Goal: Task Accomplishment & Management: Manage account settings

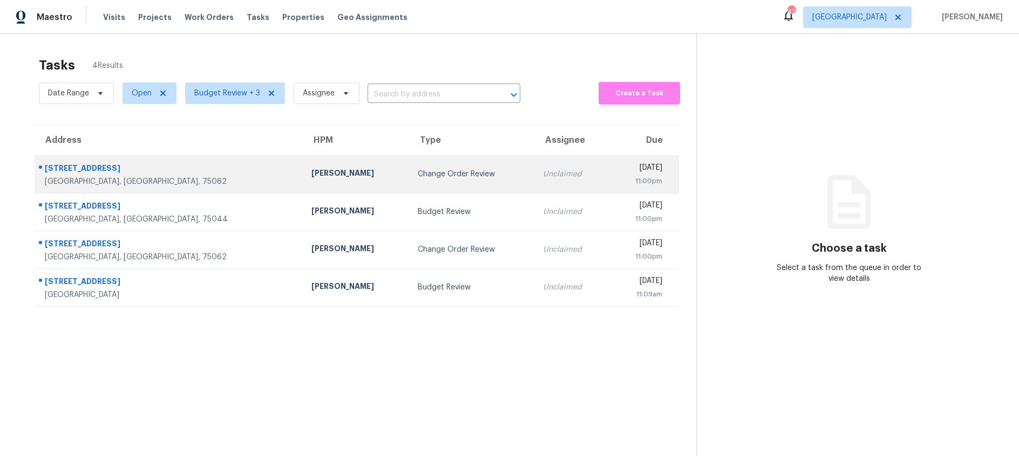
click at [418, 172] on div "Change Order Review" at bounding box center [472, 174] width 108 height 11
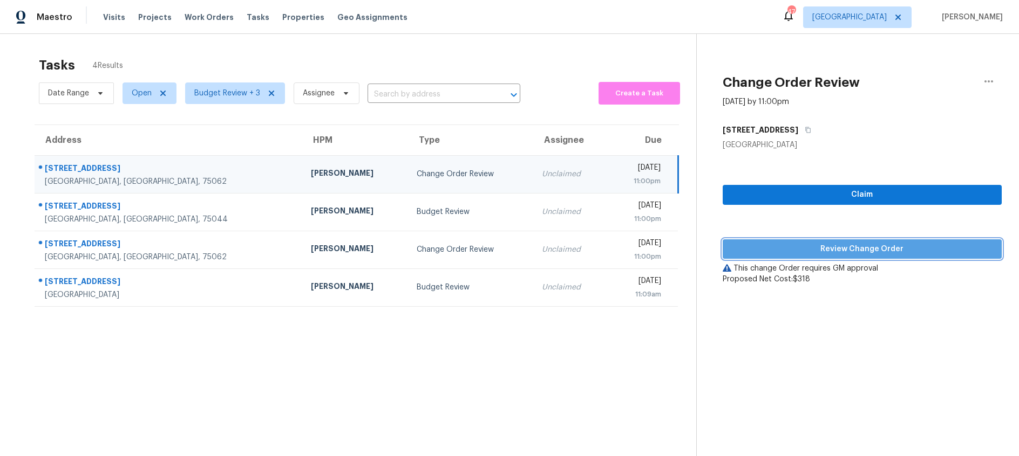
click at [861, 250] on span "Review Change Order" at bounding box center [862, 249] width 262 height 13
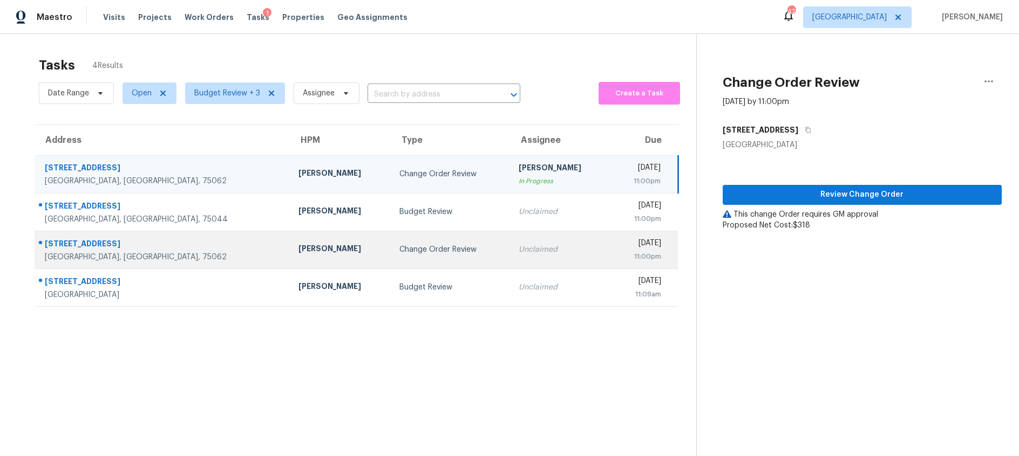
click at [399, 250] on div "Change Order Review" at bounding box center [450, 249] width 102 height 11
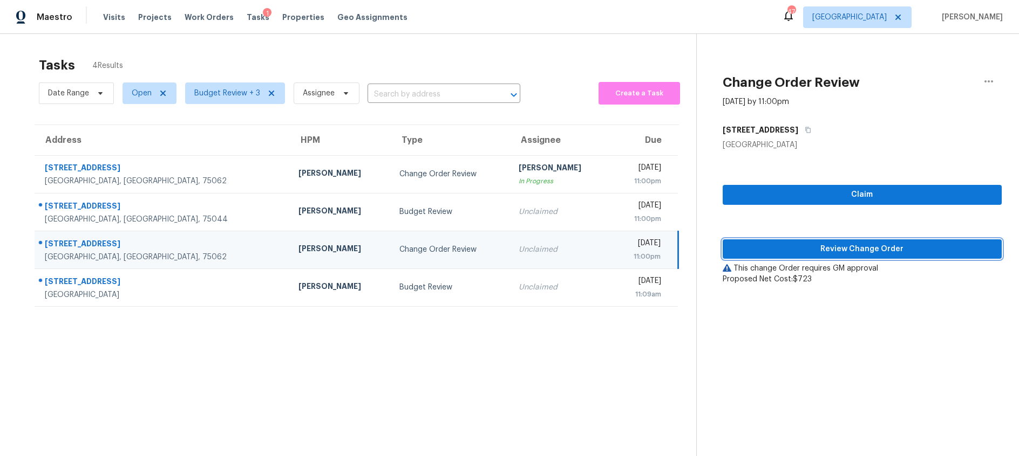
click at [771, 246] on span "Review Change Order" at bounding box center [862, 249] width 262 height 13
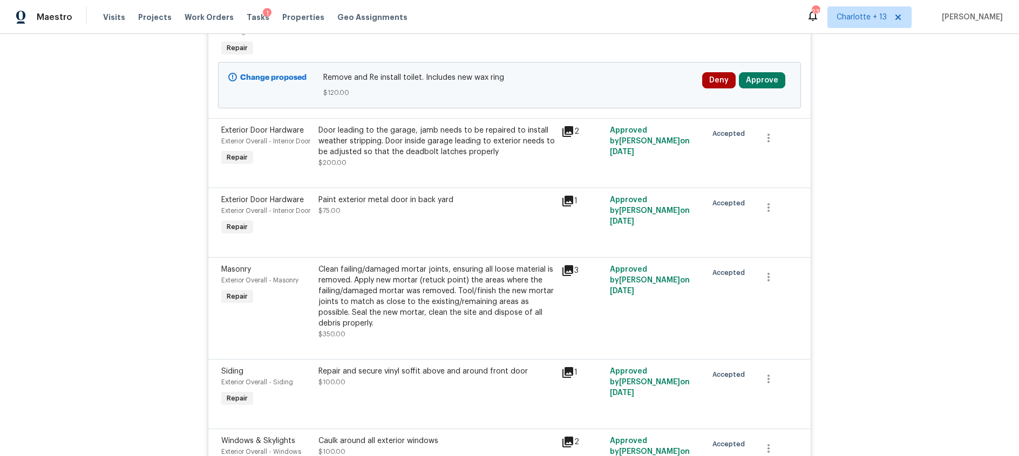
scroll to position [411, 0]
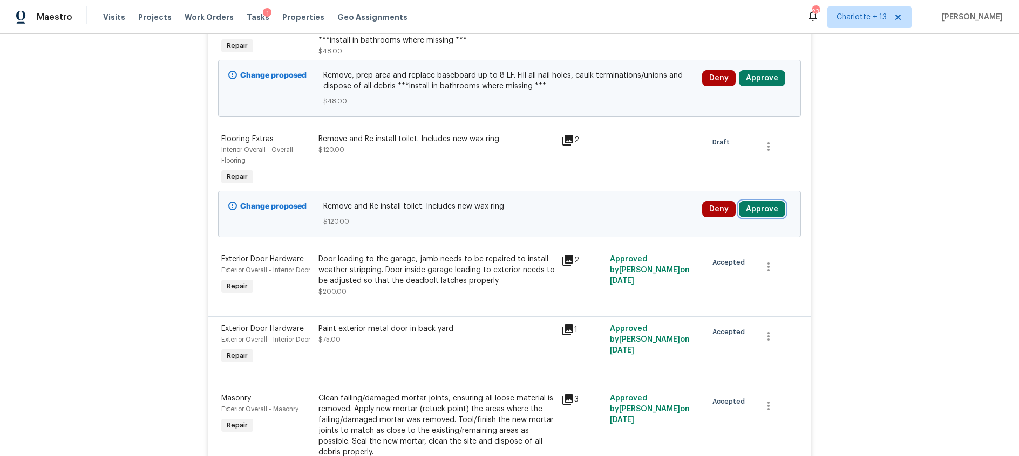
click at [763, 211] on button "Approve" at bounding box center [762, 209] width 46 height 16
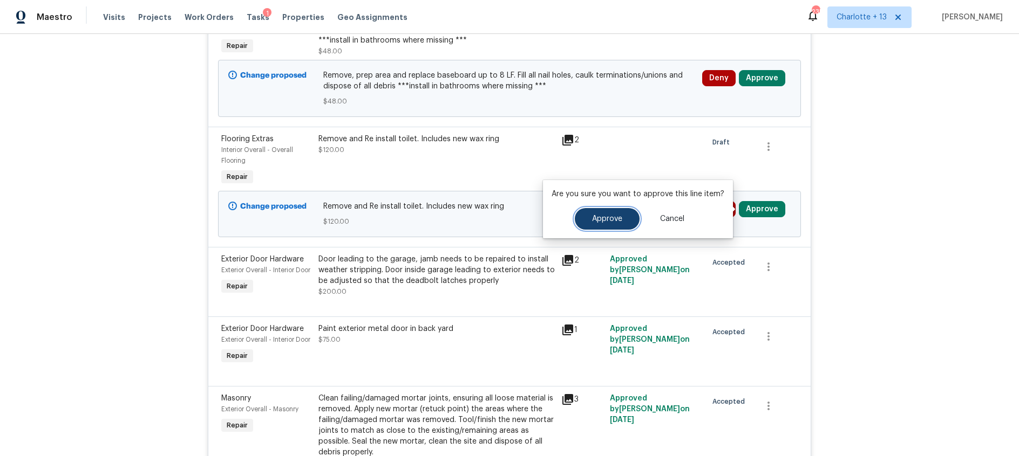
click at [595, 219] on span "Approve" at bounding box center [607, 219] width 30 height 8
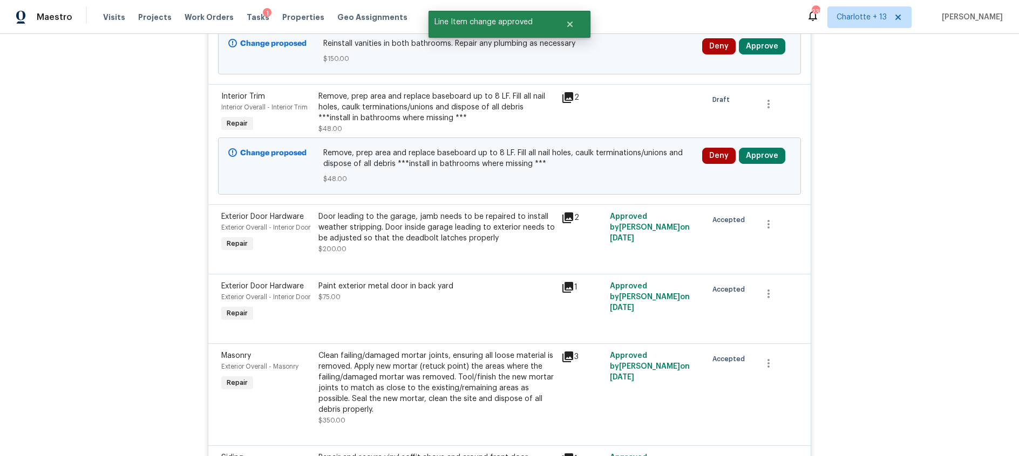
scroll to position [286, 0]
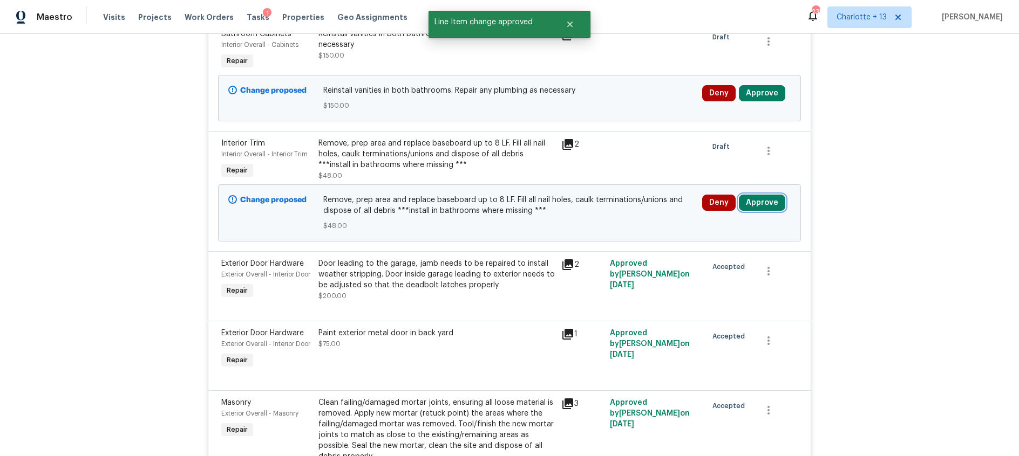
click at [768, 206] on button "Approve" at bounding box center [762, 203] width 46 height 16
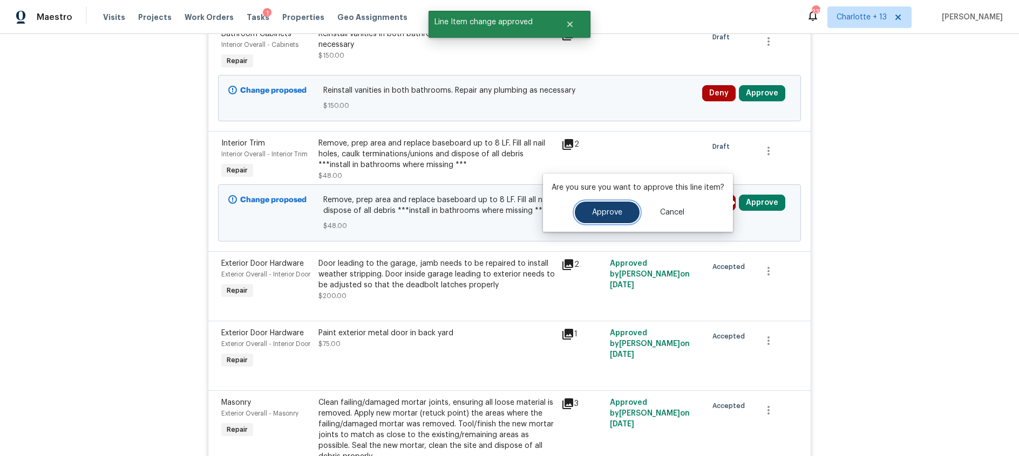
click at [595, 213] on span "Approve" at bounding box center [607, 213] width 30 height 8
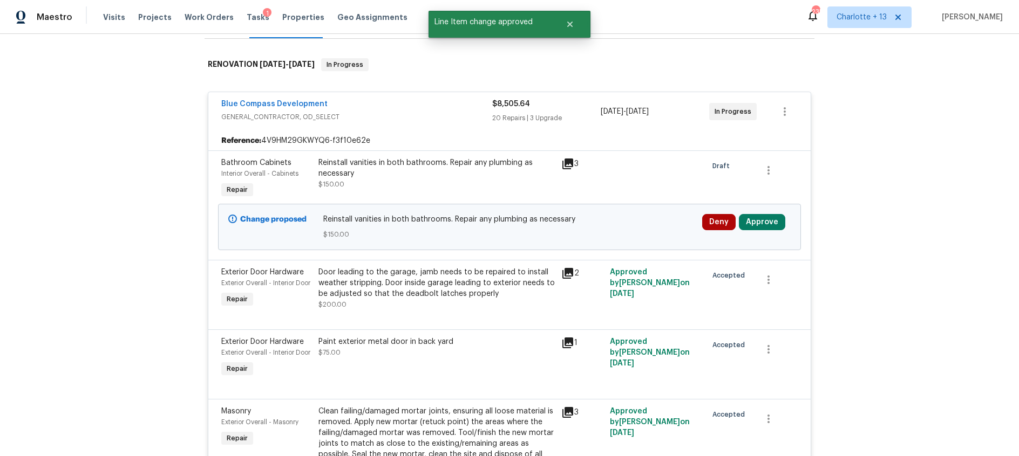
scroll to position [158, 0]
click at [752, 223] on button "Approve" at bounding box center [762, 222] width 46 height 16
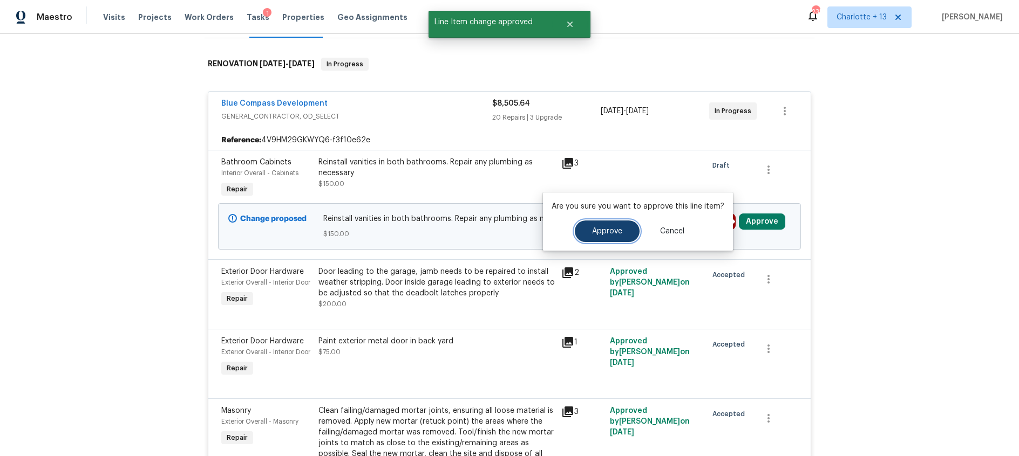
click at [603, 228] on span "Approve" at bounding box center [607, 232] width 30 height 8
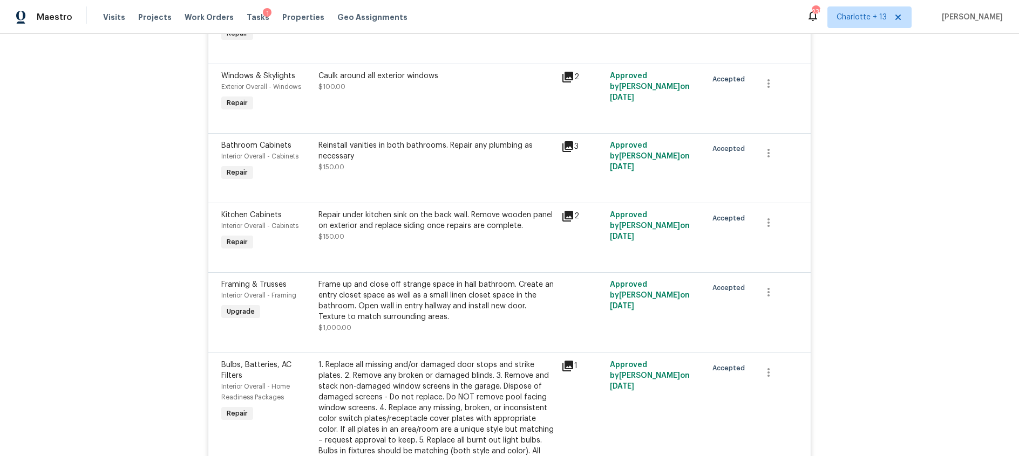
scroll to position [0, 0]
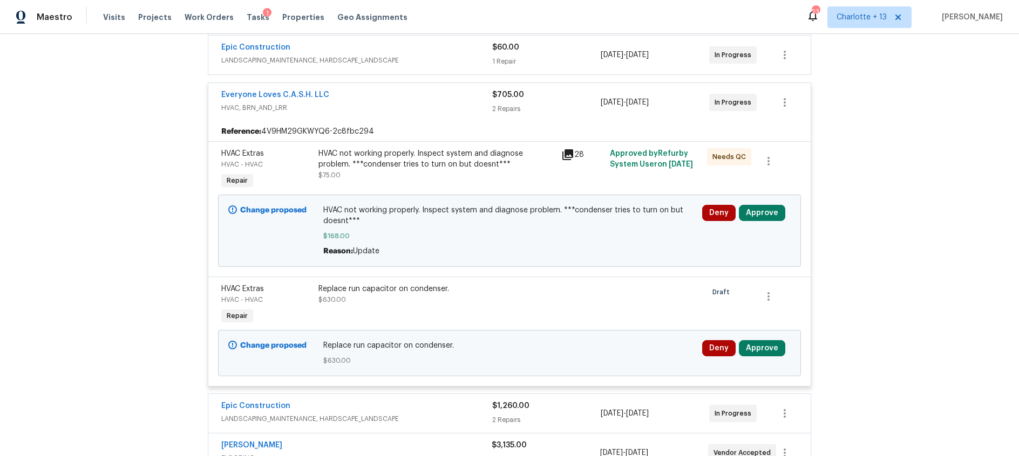
scroll to position [285, 0]
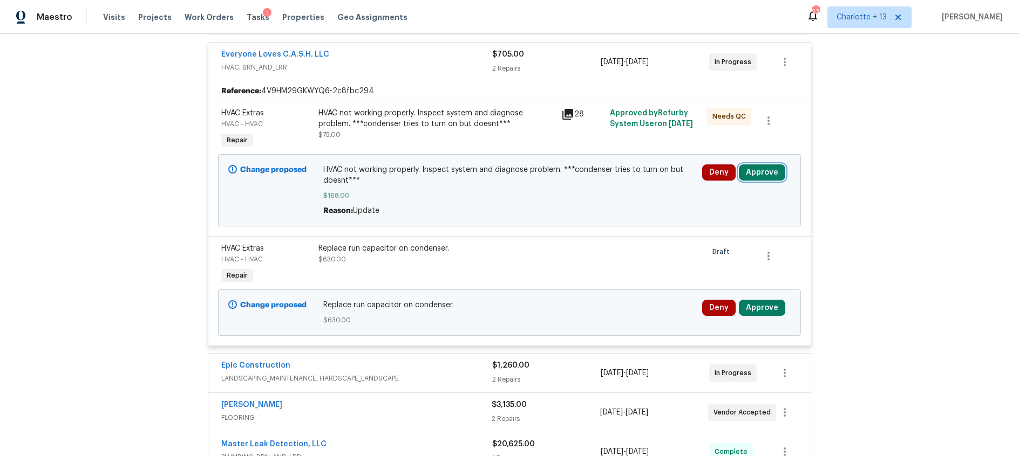
click at [763, 173] on button "Approve" at bounding box center [762, 173] width 46 height 16
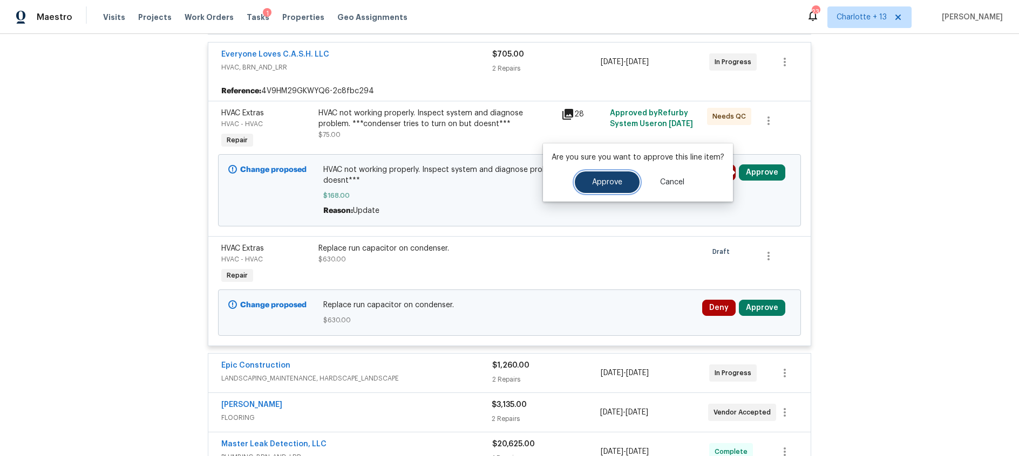
click at [603, 187] on button "Approve" at bounding box center [607, 183] width 65 height 22
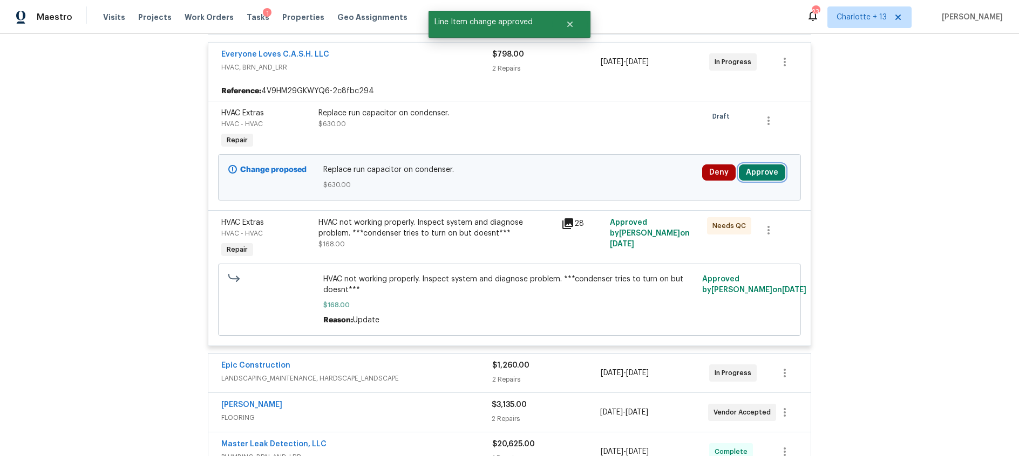
click at [764, 171] on button "Approve" at bounding box center [762, 173] width 46 height 16
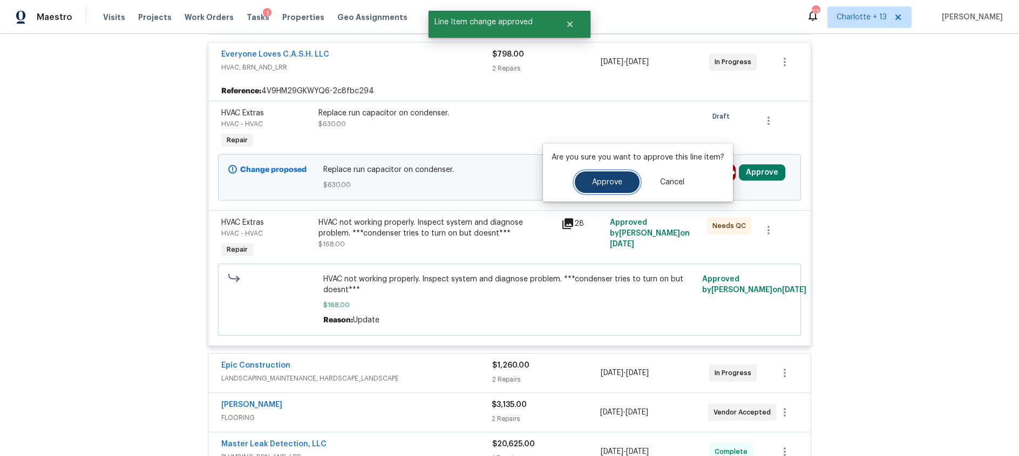
click at [595, 179] on span "Approve" at bounding box center [607, 183] width 30 height 8
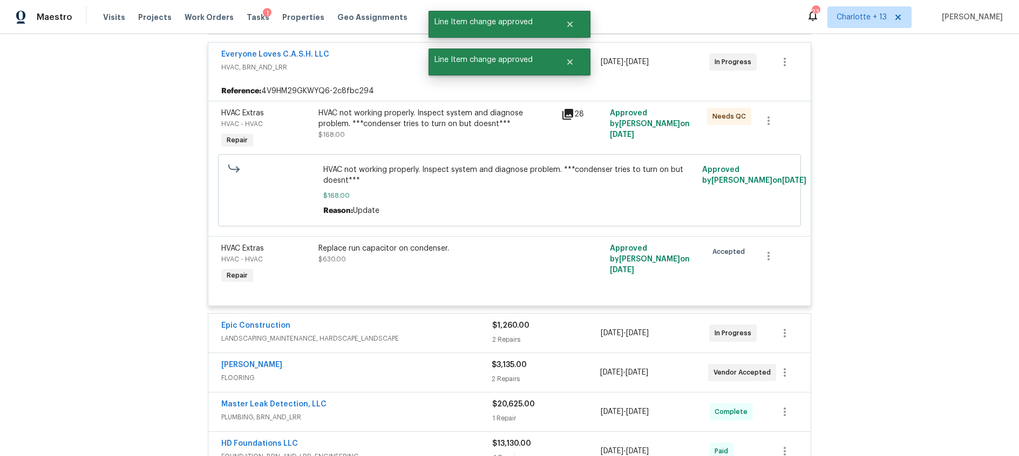
scroll to position [0, 0]
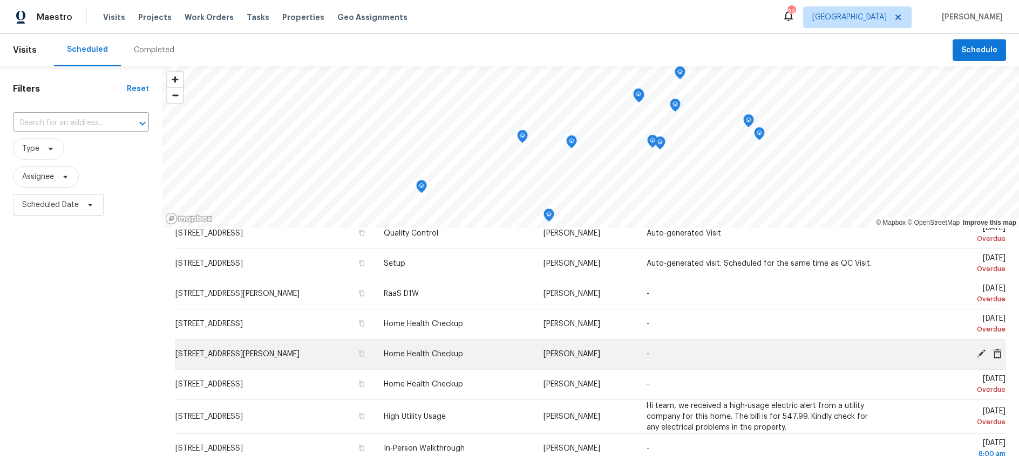
scroll to position [114, 0]
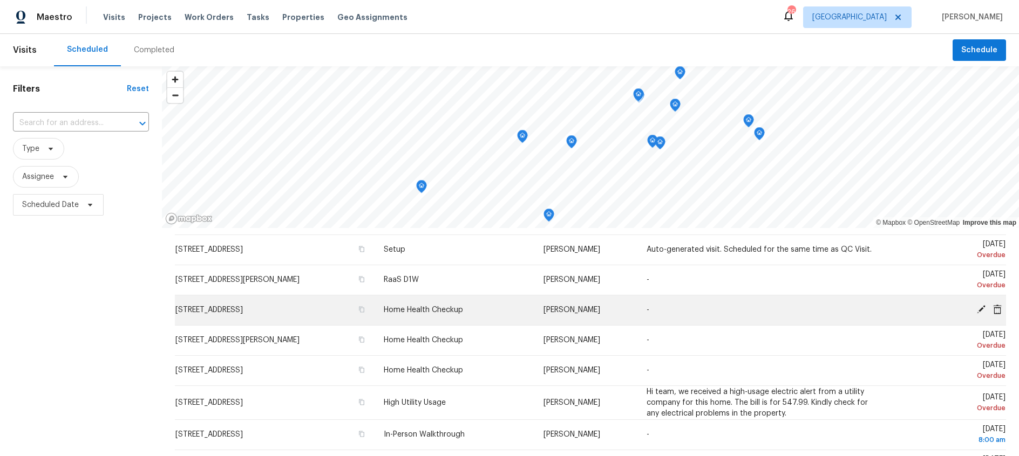
click at [1000, 308] on icon at bounding box center [997, 309] width 9 height 10
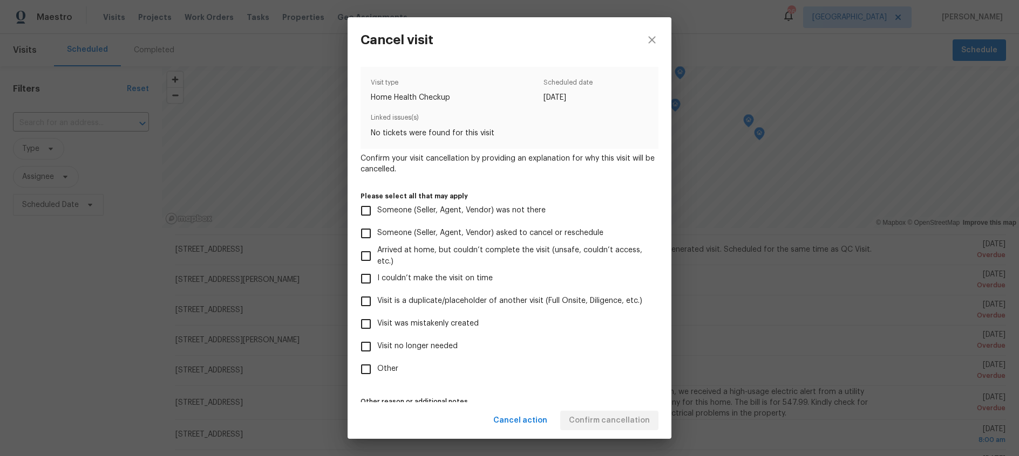
scroll to position [36, 0]
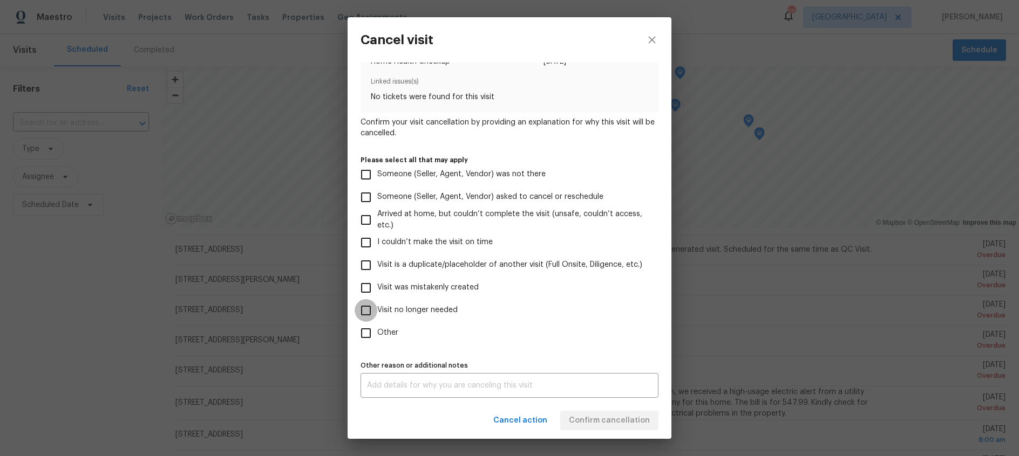
click at [367, 310] on input "Visit no longer needed" at bounding box center [365, 310] width 23 height 23
checkbox input "true"
drag, startPoint x: 365, startPoint y: 331, endPoint x: 366, endPoint y: 294, distance: 37.8
click at [365, 328] on input "Other" at bounding box center [365, 333] width 23 height 23
checkbox input "true"
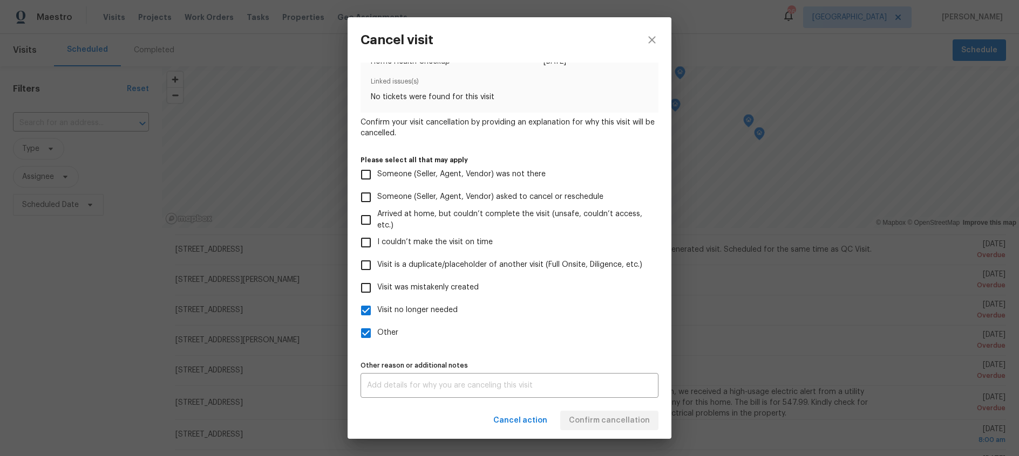
click at [365, 287] on input "Visit was mistakenly created" at bounding box center [365, 288] width 23 height 23
checkbox input "true"
click at [387, 382] on textarea at bounding box center [509, 386] width 285 height 8
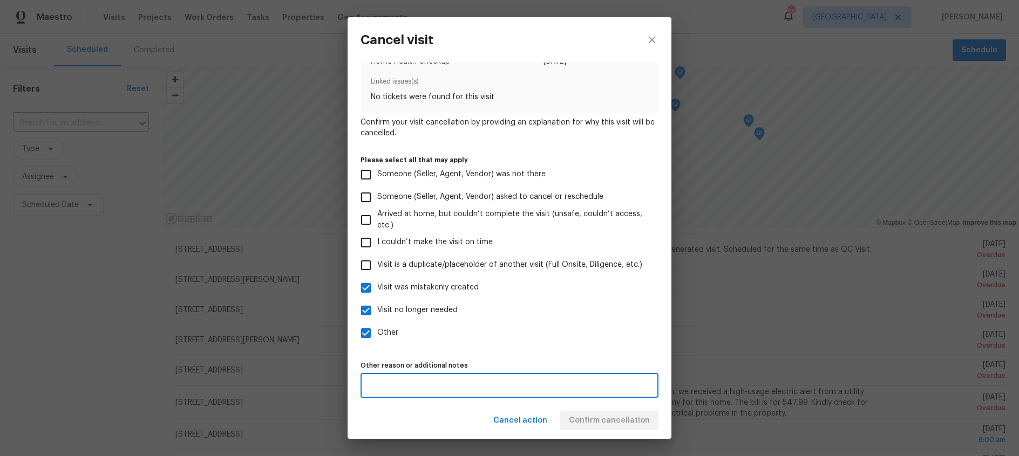
click at [369, 238] on input "I couldn’t make the visit on time" at bounding box center [365, 242] width 23 height 23
checkbox input "true"
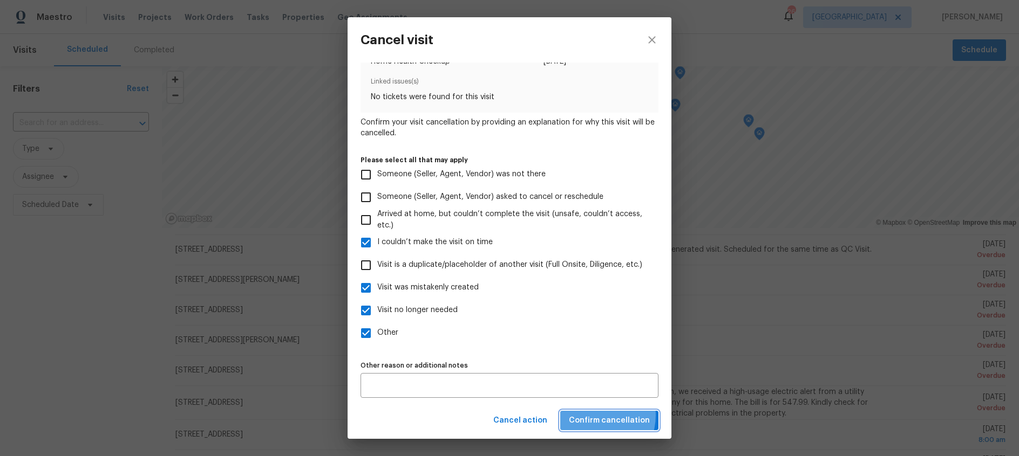
click at [598, 415] on span "Confirm cancellation" at bounding box center [609, 420] width 81 height 13
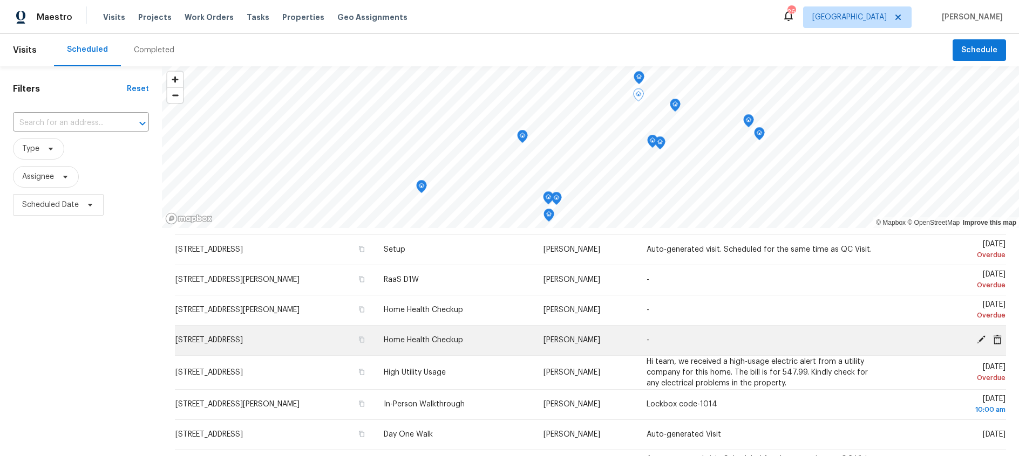
click at [998, 340] on icon at bounding box center [997, 340] width 9 height 10
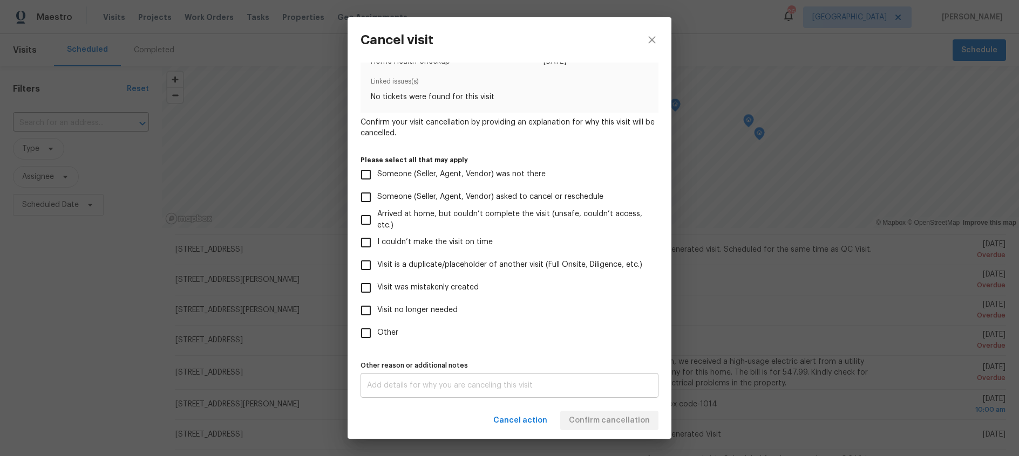
click at [415, 380] on div "x Other reason or additional notes" at bounding box center [509, 385] width 298 height 25
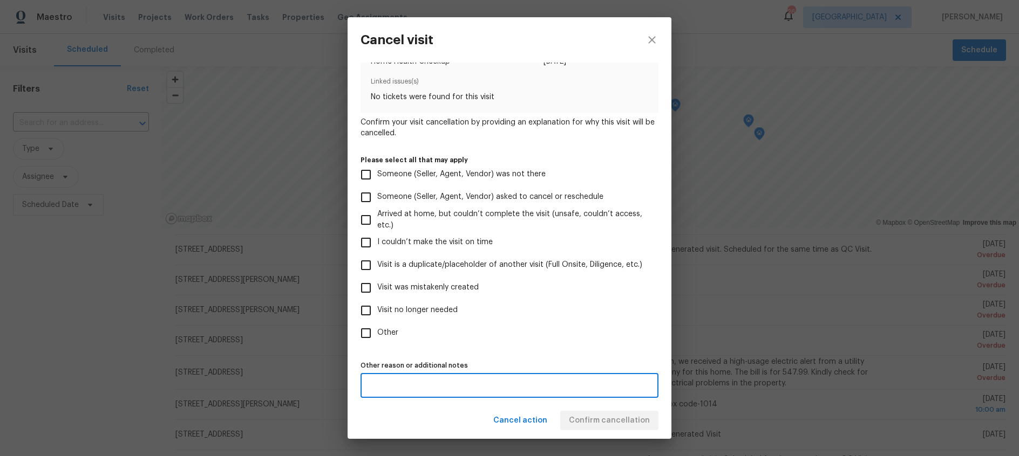
click at [373, 292] on input "Visit was mistakenly created" at bounding box center [365, 288] width 23 height 23
checkbox input "true"
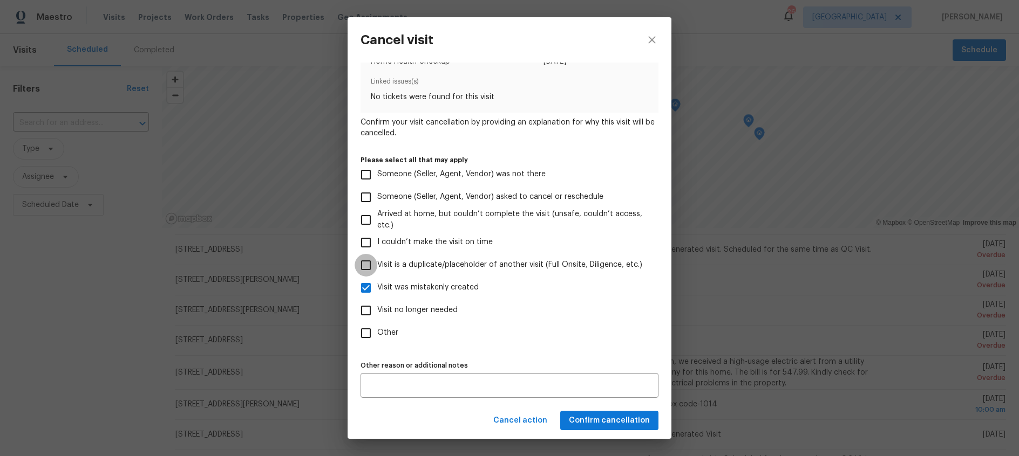
click at [367, 267] on input "Visit is a duplicate/placeholder of another visit (Full Onsite, Diligence, etc.)" at bounding box center [365, 265] width 23 height 23
checkbox input "true"
click at [608, 414] on span "Confirm cancellation" at bounding box center [609, 420] width 81 height 13
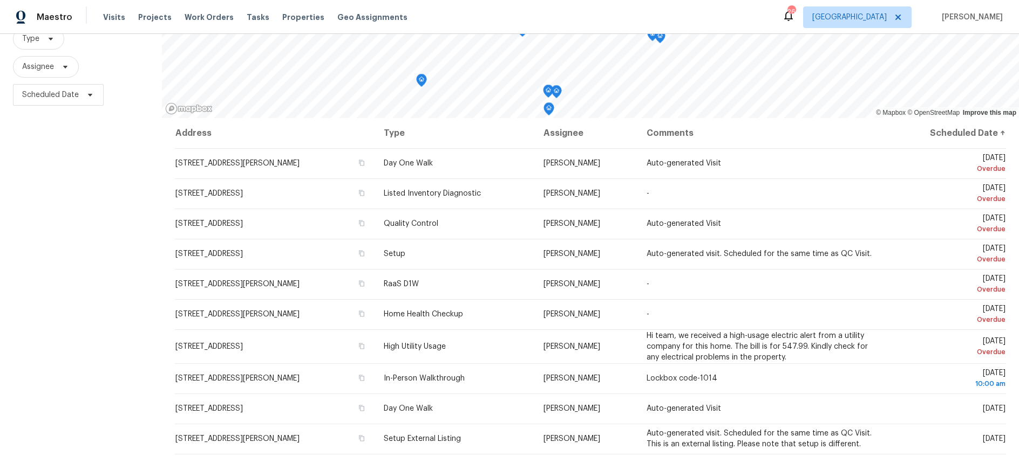
scroll to position [1, 0]
click at [64, 68] on icon at bounding box center [65, 67] width 9 height 9
type input "[PERSON_NAME]"
click at [115, 101] on div at bounding box center [76, 103] width 126 height 35
click at [133, 209] on div "Filters Reset ​ Type Assignee Scheduled Date" at bounding box center [81, 219] width 162 height 527
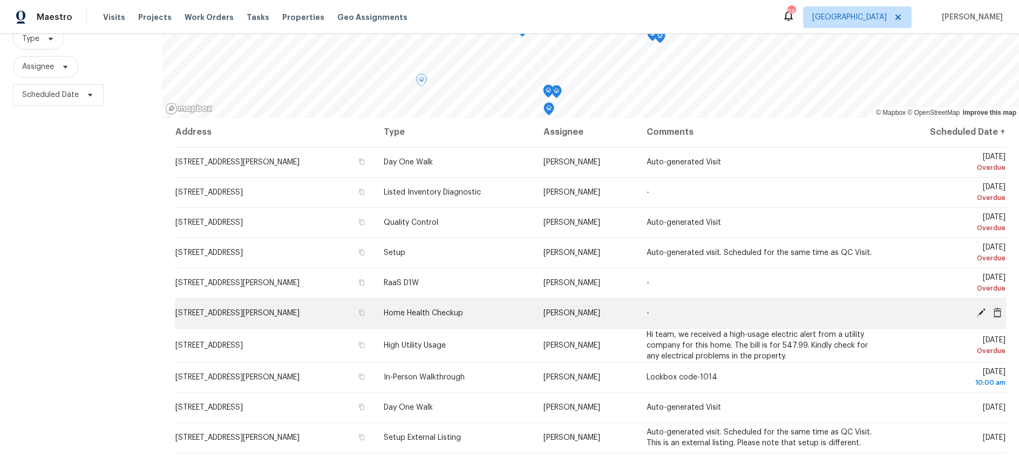
click at [980, 315] on icon at bounding box center [981, 313] width 10 height 10
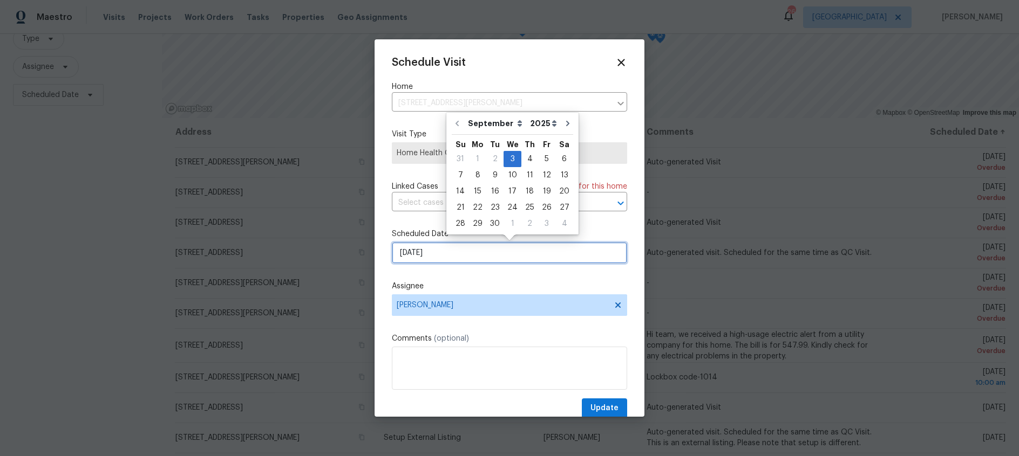
click at [455, 253] on input "[DATE]" at bounding box center [509, 253] width 235 height 22
click at [491, 173] on div "9" at bounding box center [494, 175] width 17 height 15
type input "[DATE]"
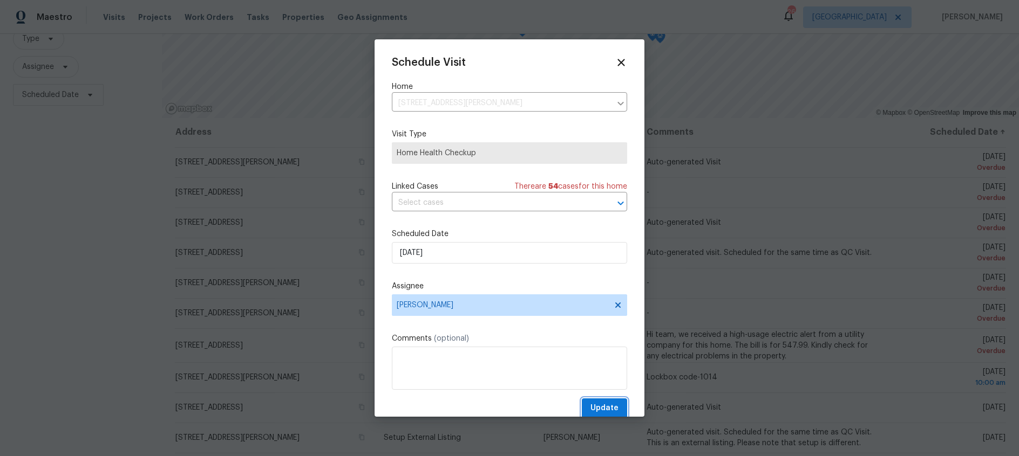
click at [610, 407] on span "Update" at bounding box center [604, 408] width 28 height 13
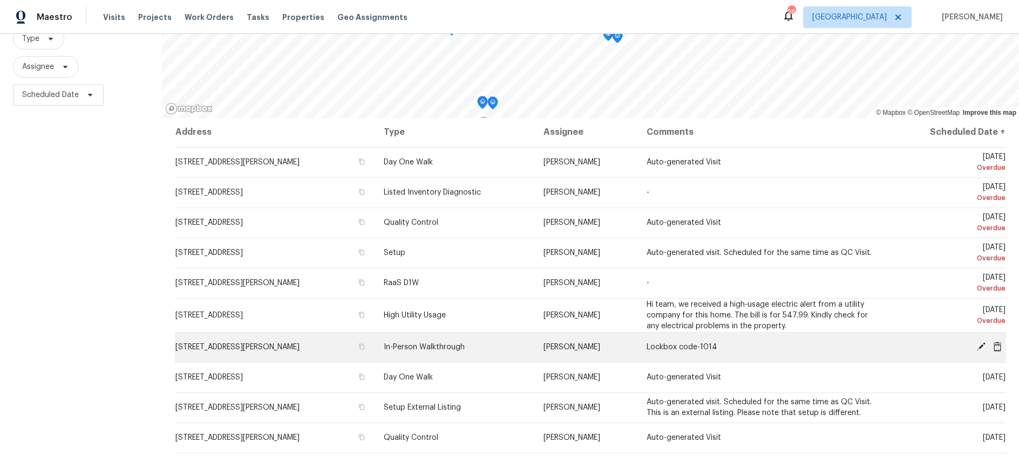
scroll to position [0, 0]
